Goal: Task Accomplishment & Management: Complete application form

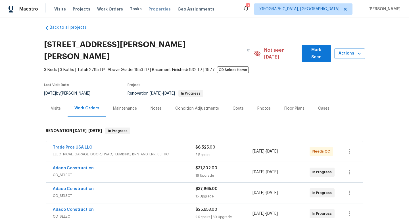
click at [156, 10] on span "Properties" at bounding box center [160, 9] width 22 height 6
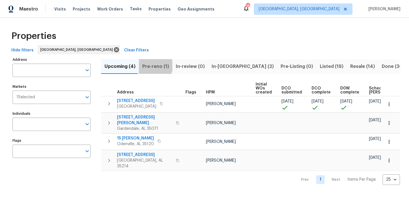
click at [153, 66] on span "Pre-reno (1)" at bounding box center [155, 67] width 27 height 8
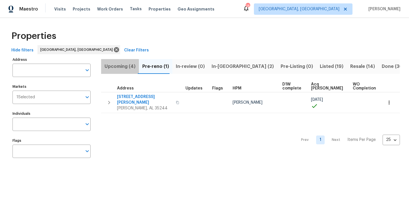
click at [117, 71] on button "Upcoming (4)" at bounding box center [120, 66] width 38 height 15
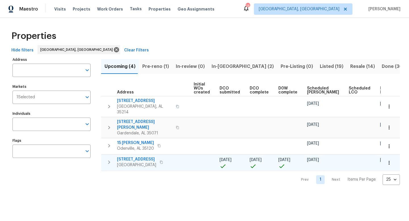
scroll to position [0, 62]
click at [160, 67] on span "Pre-reno (1)" at bounding box center [155, 67] width 27 height 8
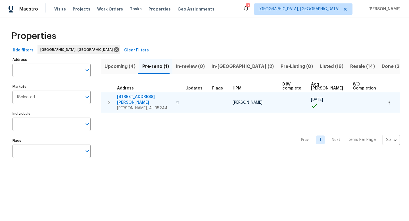
click at [125, 95] on span "413 Russet Hill Rd" at bounding box center [144, 99] width 55 height 11
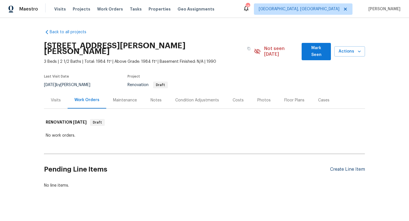
click at [350, 167] on div "Create Line Item" at bounding box center [347, 169] width 35 height 5
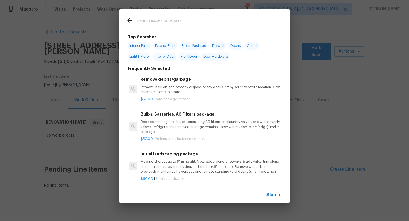
click at [186, 22] on input "text" at bounding box center [197, 21] width 120 height 9
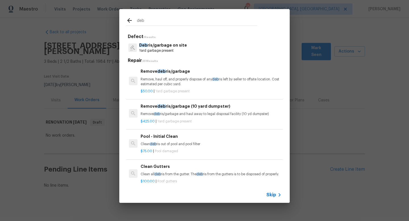
type input "deb"
click at [167, 48] on p "Yard garbage present" at bounding box center [163, 50] width 48 height 5
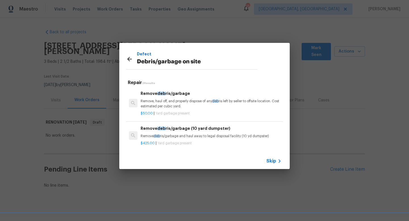
click at [167, 97] on div "Remove deb ris/garbage Remove, haul off, and properly dispose of any deb ris le…" at bounding box center [211, 99] width 141 height 18
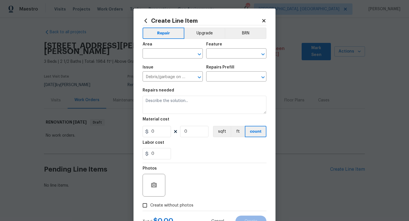
type input "Remove debris/garbage $50.00"
type textarea "Remove, haul off, and properly dispose of any debris left by seller to offsite …"
type input "50"
type input "1"
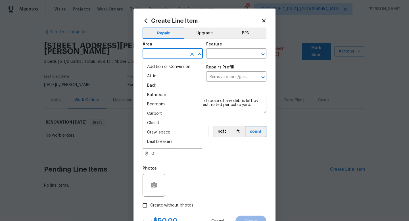
click at [163, 52] on input "text" at bounding box center [165, 54] width 44 height 9
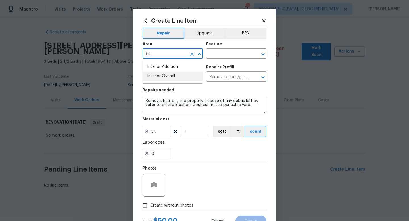
click at [165, 80] on li "Interior Overall" at bounding box center [173, 76] width 60 height 9
type input "Interior Overall"
click at [226, 55] on input "text" at bounding box center [228, 54] width 44 height 9
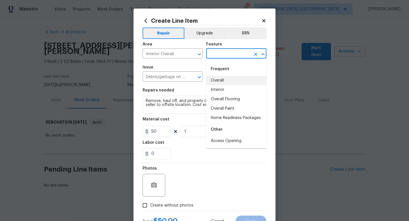
click at [228, 84] on li "Overall" at bounding box center [236, 80] width 60 height 9
type input "Overall"
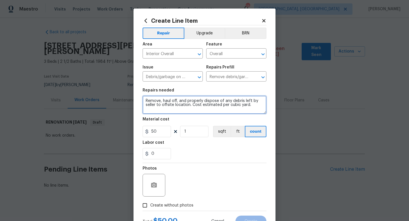
click at [251, 108] on textarea "Remove, haul off, and properly dispose of any debris left by seller to offsite …" at bounding box center [205, 105] width 124 height 18
type textarea "Remove, haul off, and properly dispose of any debris left by seller to offsite …"
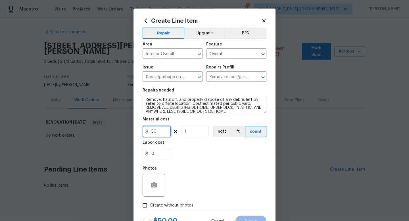
click at [158, 134] on input "50" at bounding box center [157, 131] width 28 height 11
type input "750"
click at [187, 188] on div "Photos" at bounding box center [205, 181] width 124 height 37
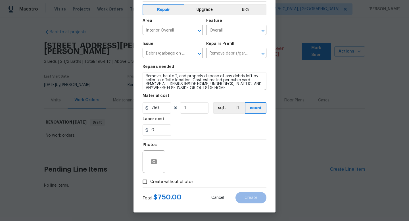
click at [178, 182] on span "Create without photos" at bounding box center [171, 182] width 43 height 6
click at [150, 182] on input "Create without photos" at bounding box center [145, 181] width 11 height 11
checkbox input "true"
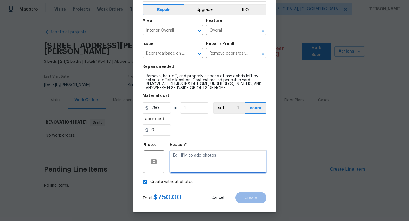
click at [191, 172] on textarea at bounding box center [218, 161] width 97 height 23
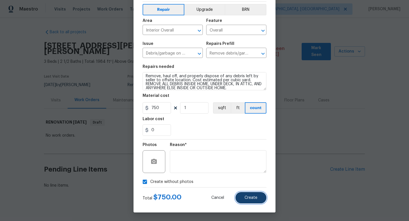
click at [252, 198] on span "Create" at bounding box center [251, 198] width 13 height 4
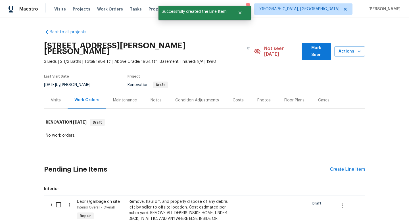
click at [60, 200] on input "checkbox" at bounding box center [61, 205] width 16 height 12
checkbox input "true"
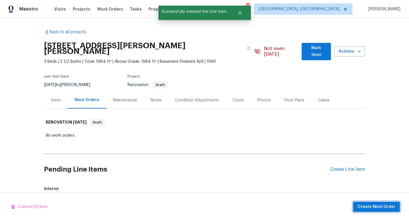
click at [387, 206] on span "Create Work Order" at bounding box center [377, 206] width 38 height 7
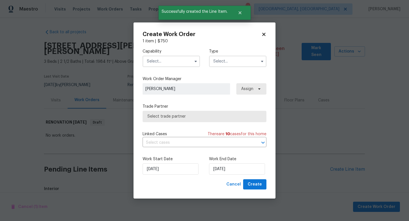
click at [154, 61] on input "text" at bounding box center [171, 61] width 57 height 11
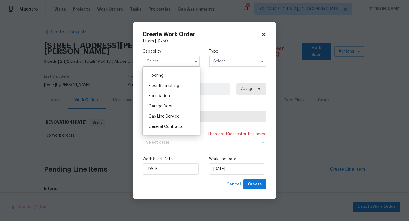
scroll to position [226, 0]
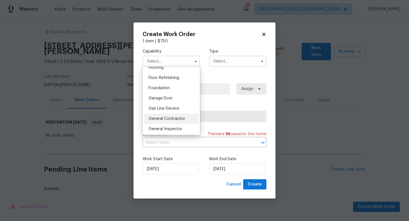
click at [167, 116] on div "General Contractor" at bounding box center [171, 119] width 55 height 10
type input "General Contractor"
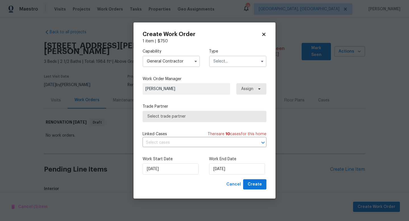
click at [226, 64] on input "text" at bounding box center [237, 61] width 57 height 11
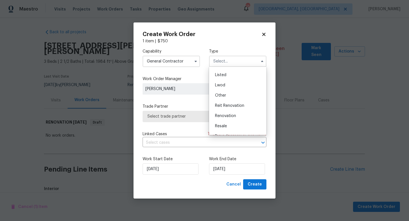
scroll to position [68, 0]
click at [235, 97] on span "Renovation" at bounding box center [225, 98] width 21 height 4
type input "Renovation"
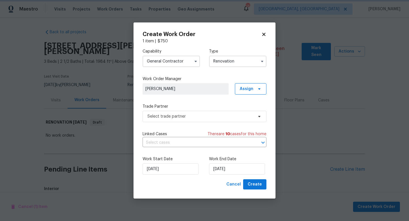
scroll to position [0, 0]
click at [189, 116] on span "Select trade partner" at bounding box center [200, 117] width 106 height 6
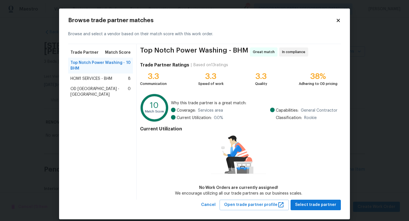
click at [338, 18] on icon at bounding box center [338, 20] width 5 height 5
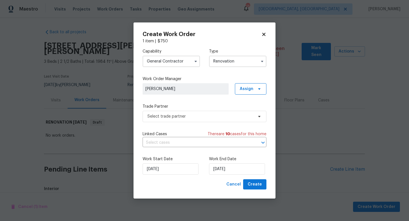
click at [263, 34] on icon at bounding box center [263, 34] width 3 height 3
checkbox input "false"
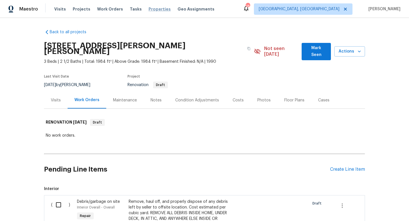
click at [151, 9] on span "Properties" at bounding box center [160, 9] width 22 height 6
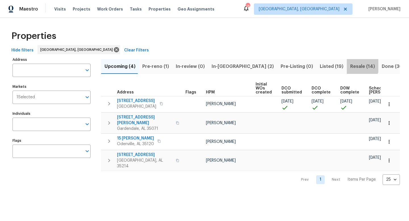
click at [350, 65] on span "Resale (14)" at bounding box center [362, 67] width 25 height 8
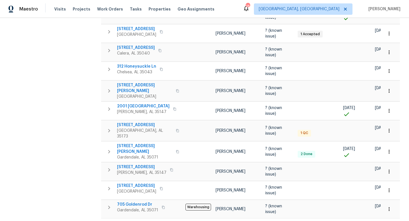
scroll to position [163, 0]
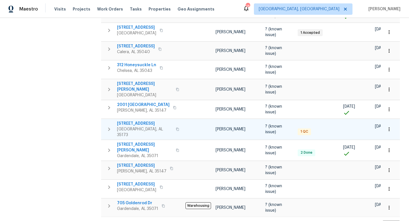
click at [131, 121] on span "[STREET_ADDRESS]" at bounding box center [144, 124] width 55 height 6
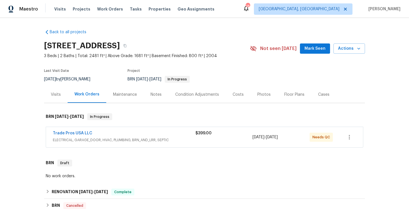
click at [260, 96] on div "Photos" at bounding box center [263, 95] width 13 height 6
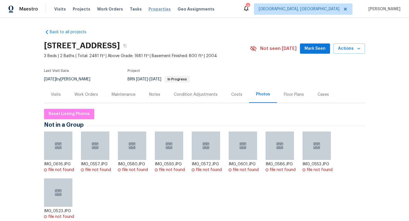
click at [149, 8] on span "Properties" at bounding box center [160, 9] width 22 height 6
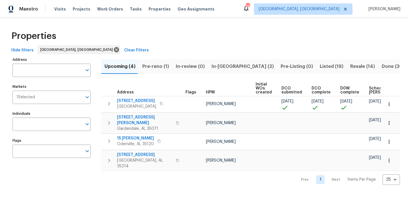
click at [350, 67] on span "Resale (14)" at bounding box center [362, 67] width 25 height 8
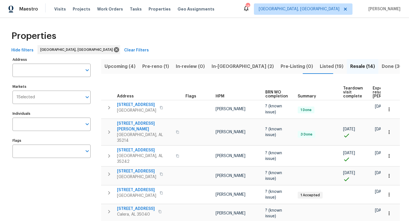
click at [153, 66] on span "Pre-reno (1)" at bounding box center [155, 67] width 27 height 8
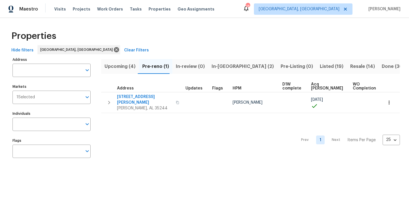
click at [126, 67] on span "Upcoming (4)" at bounding box center [120, 67] width 31 height 8
